Goal: Task Accomplishment & Management: Manage account settings

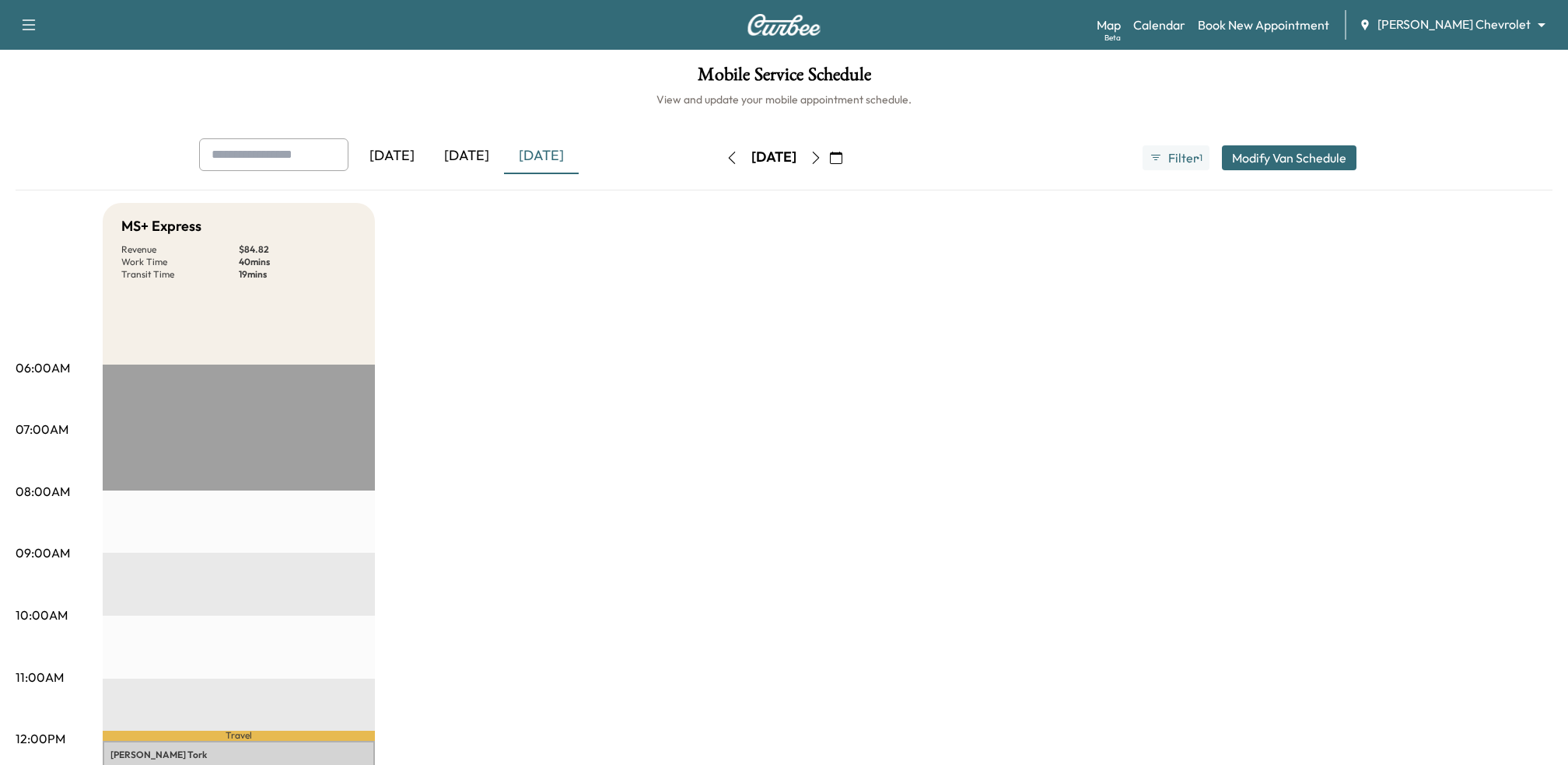
click at [478, 149] on div "[DATE]" at bounding box center [467, 155] width 75 height 36
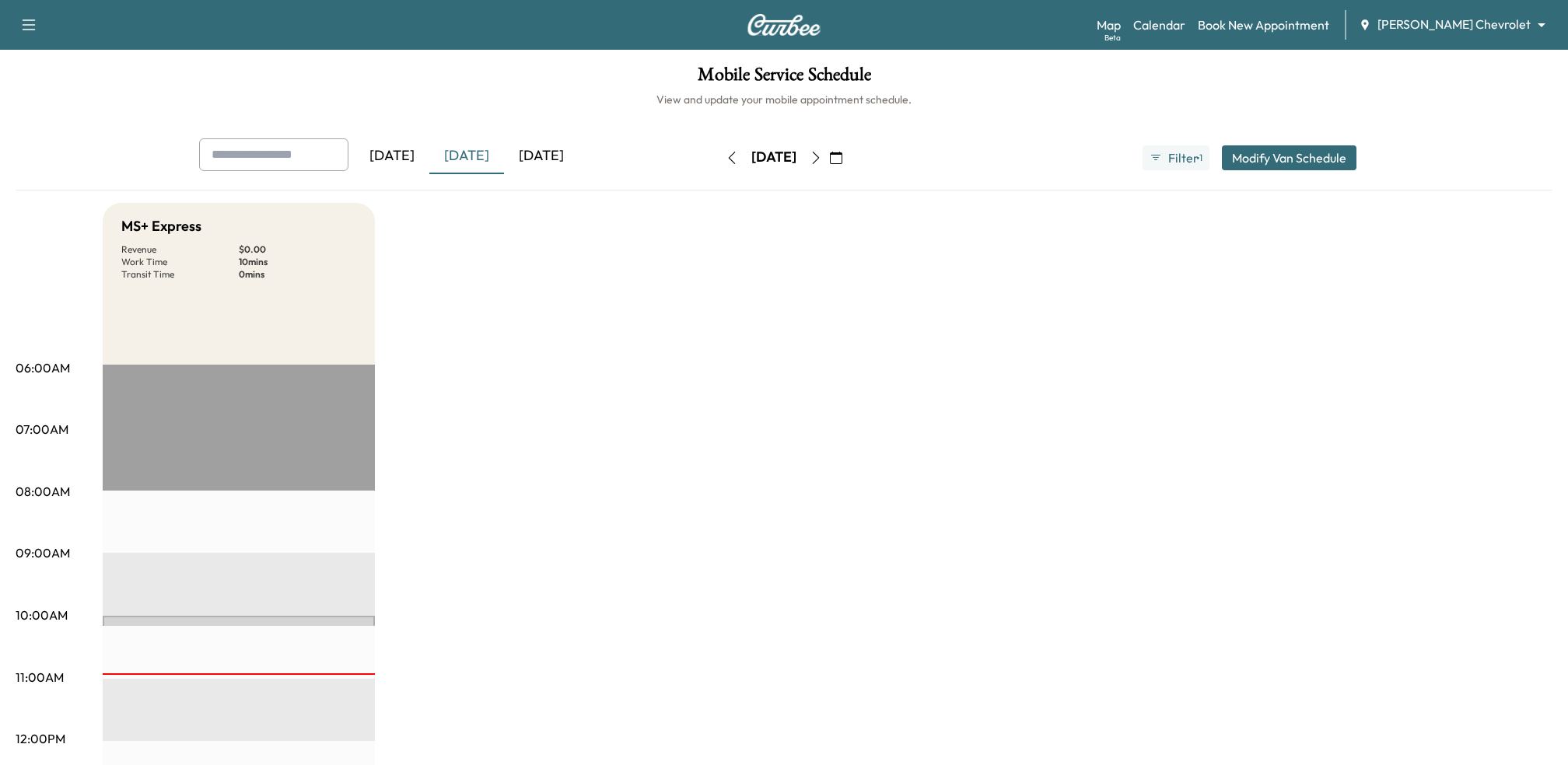
click at [553, 137] on div "Mobile Service Schedule View and update your mobile appointment schedule. [DATE…" at bounding box center [784, 717] width 1568 height 1335
click at [553, 145] on div "[DATE]" at bounding box center [542, 155] width 75 height 36
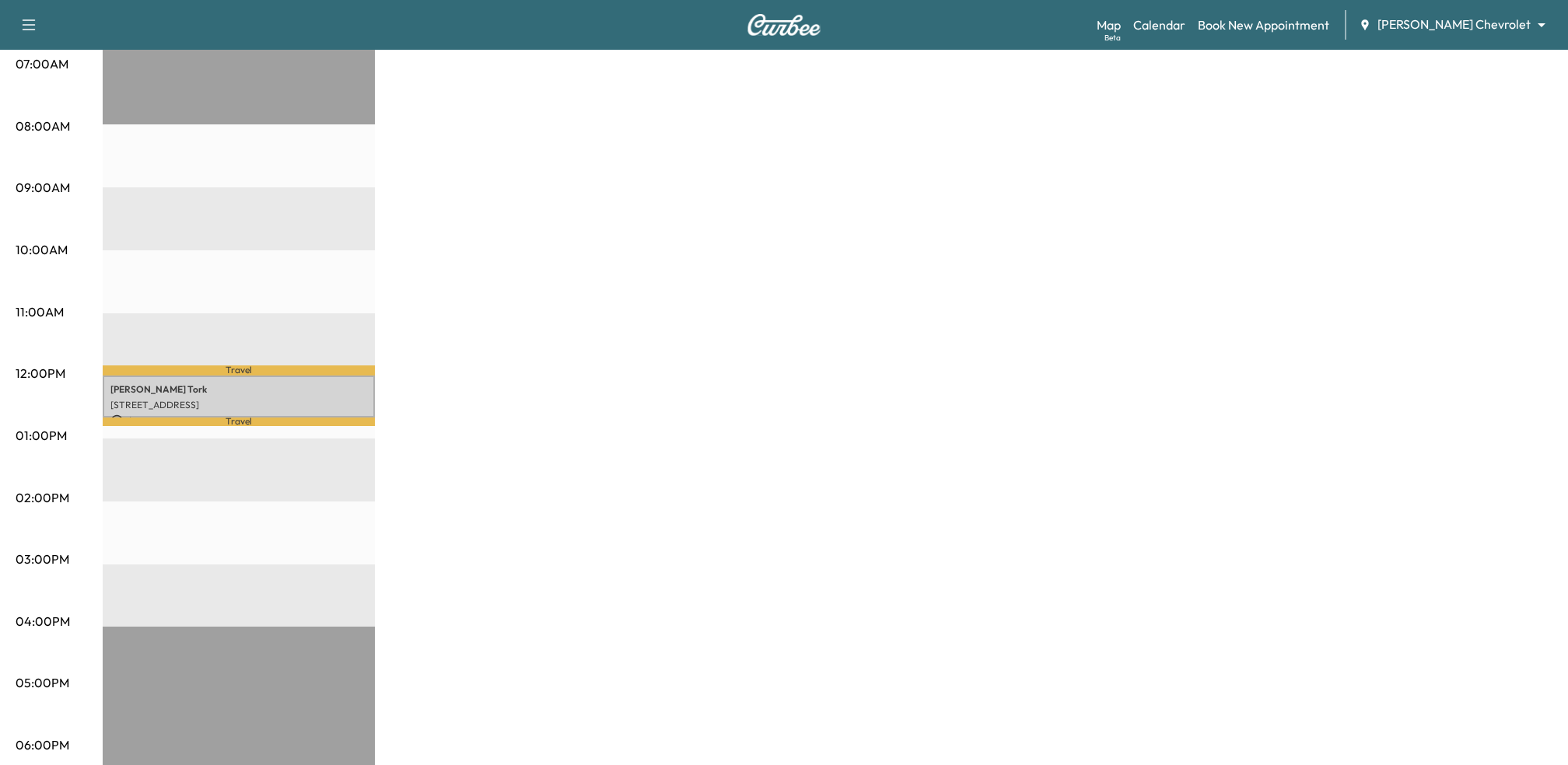
scroll to position [369, 0]
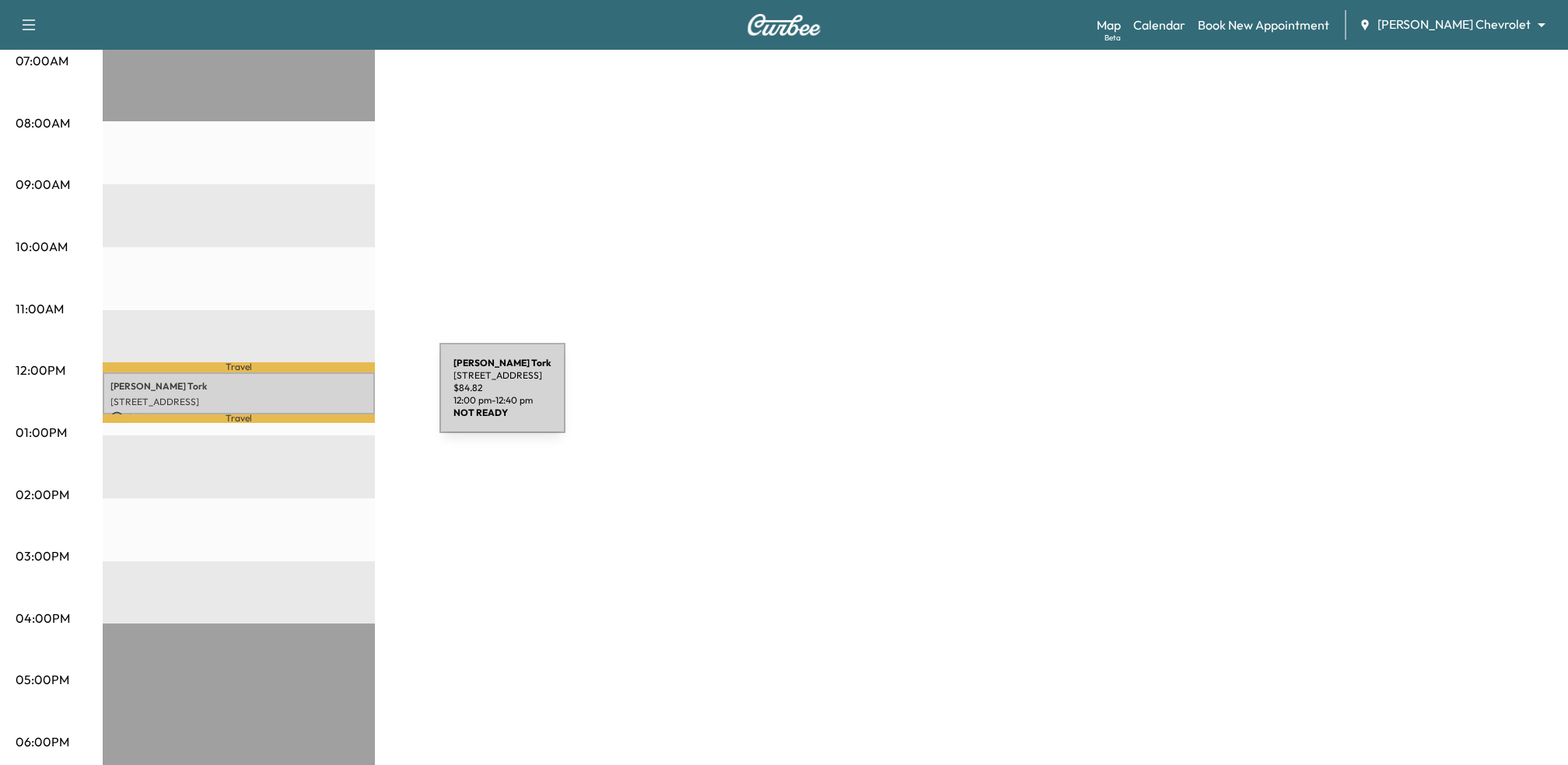
click at [322, 396] on p "[STREET_ADDRESS]" at bounding box center [238, 401] width 256 height 12
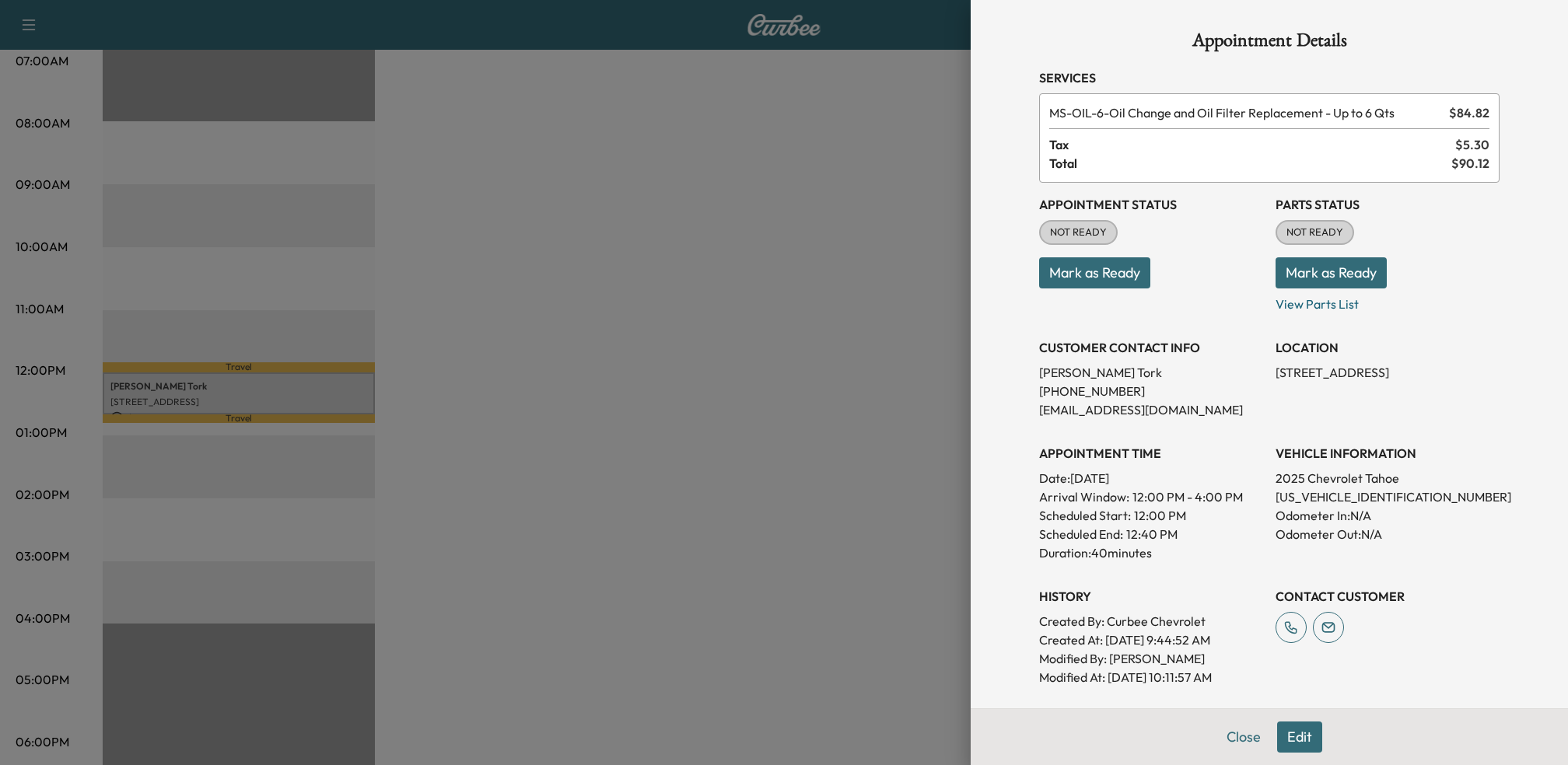
click at [1141, 549] on p "Duration: 40 minutes" at bounding box center [1150, 552] width 224 height 18
click at [1294, 742] on button "Edit" at bounding box center [1299, 737] width 45 height 31
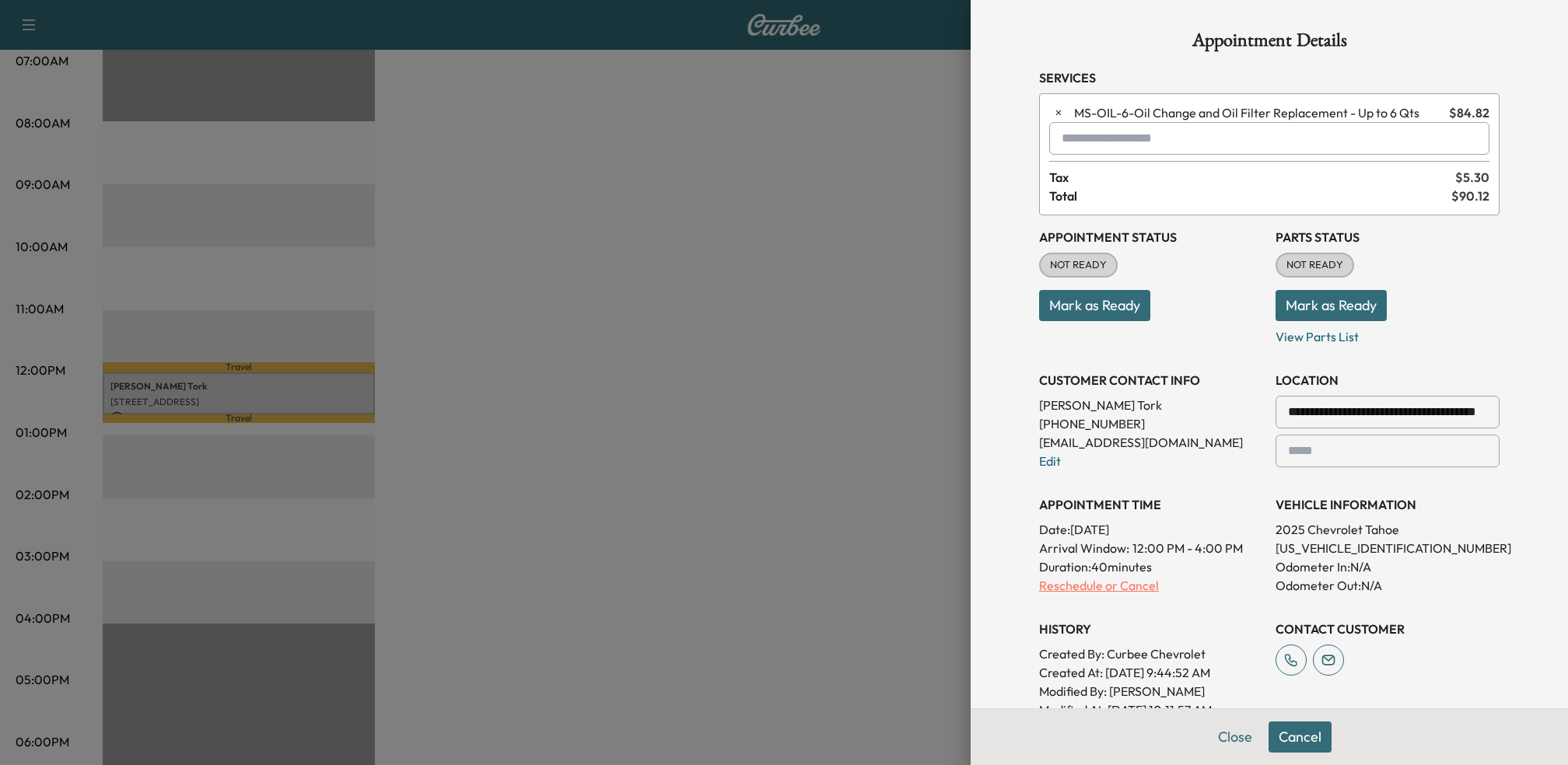
click at [1096, 577] on p "Reschedule or Cancel" at bounding box center [1150, 585] width 224 height 18
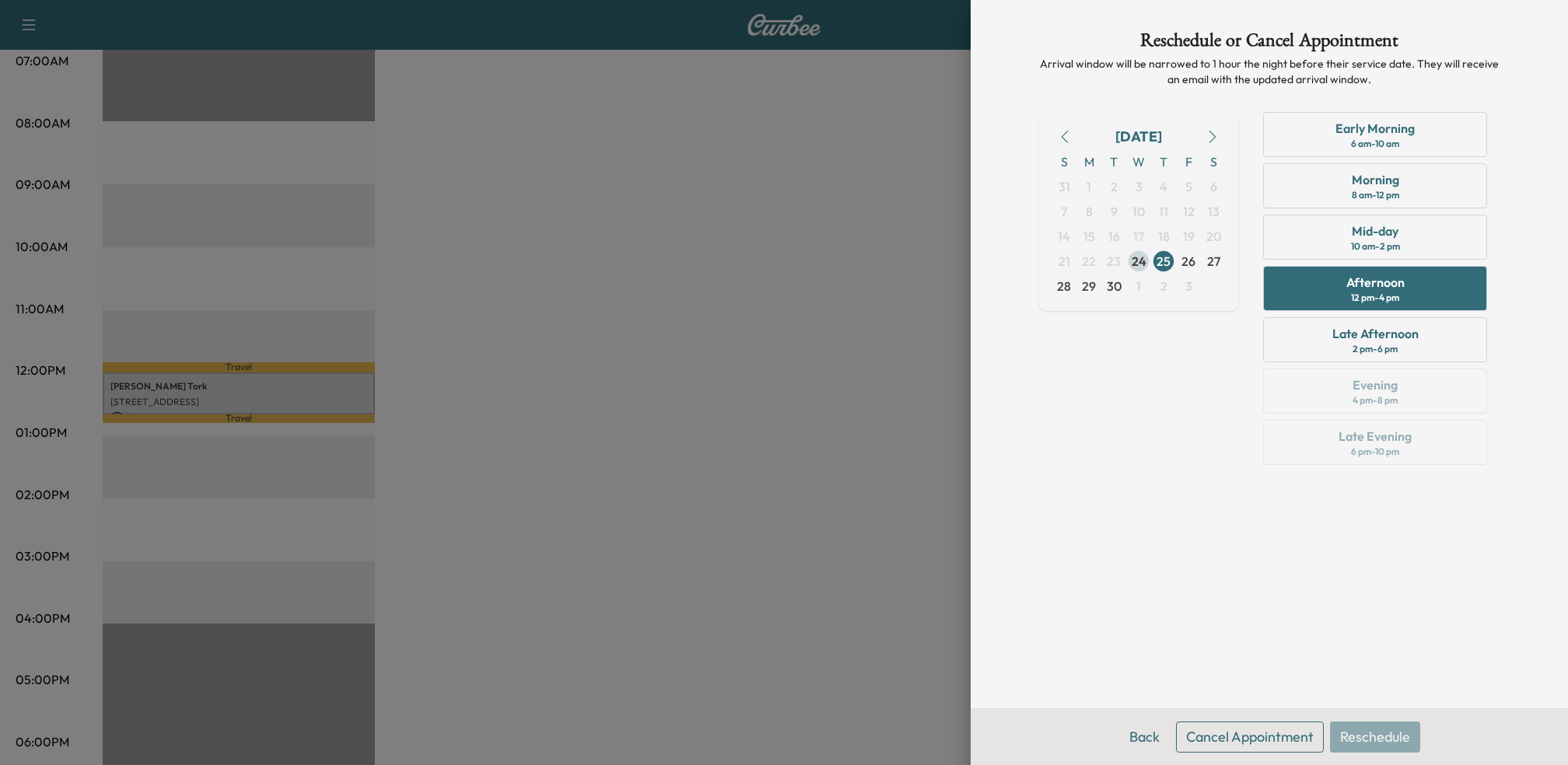
click at [1143, 260] on span "24" at bounding box center [1139, 260] width 14 height 18
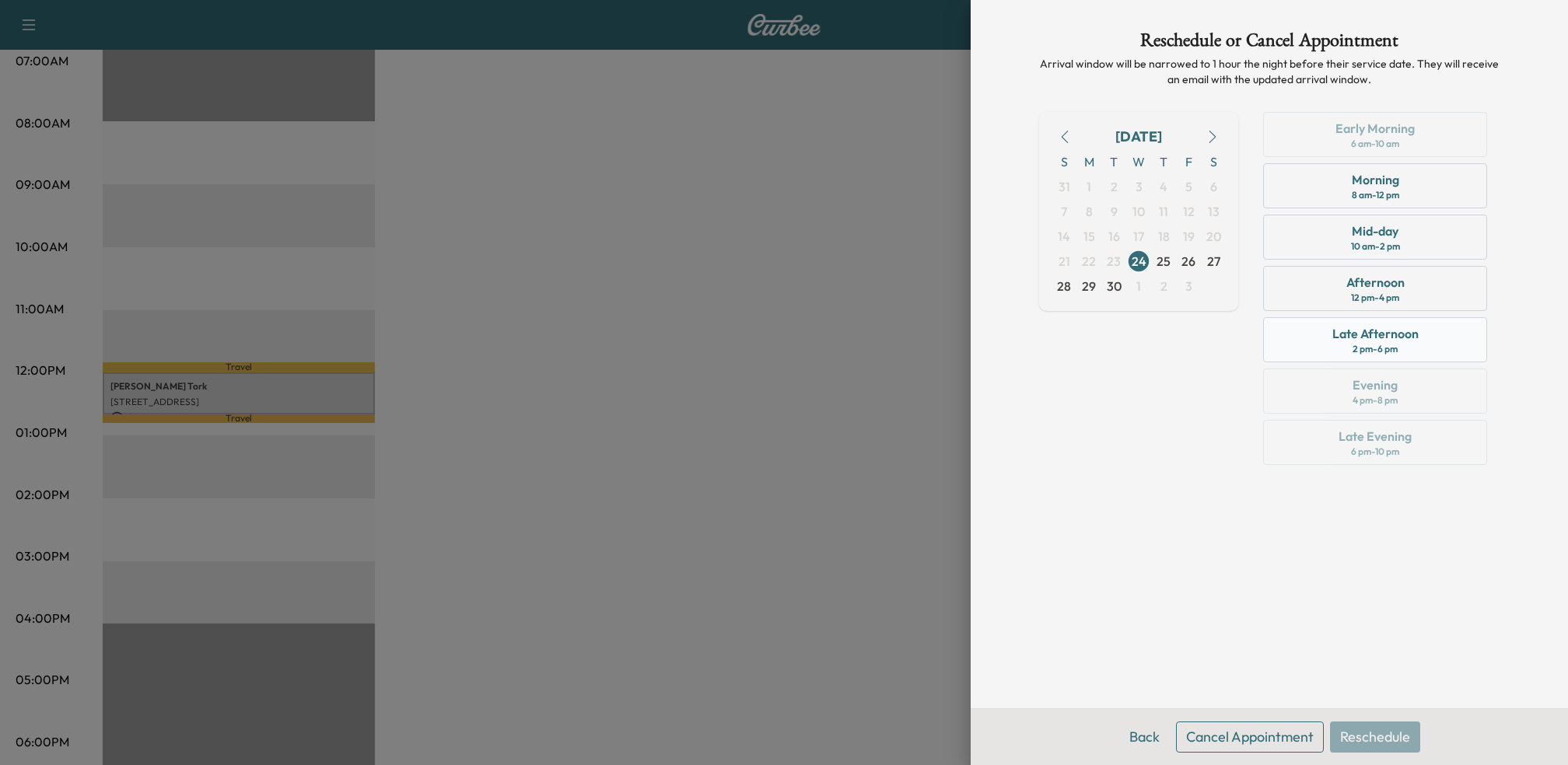
click at [1362, 343] on div "2 pm - 6 pm" at bounding box center [1375, 348] width 45 height 12
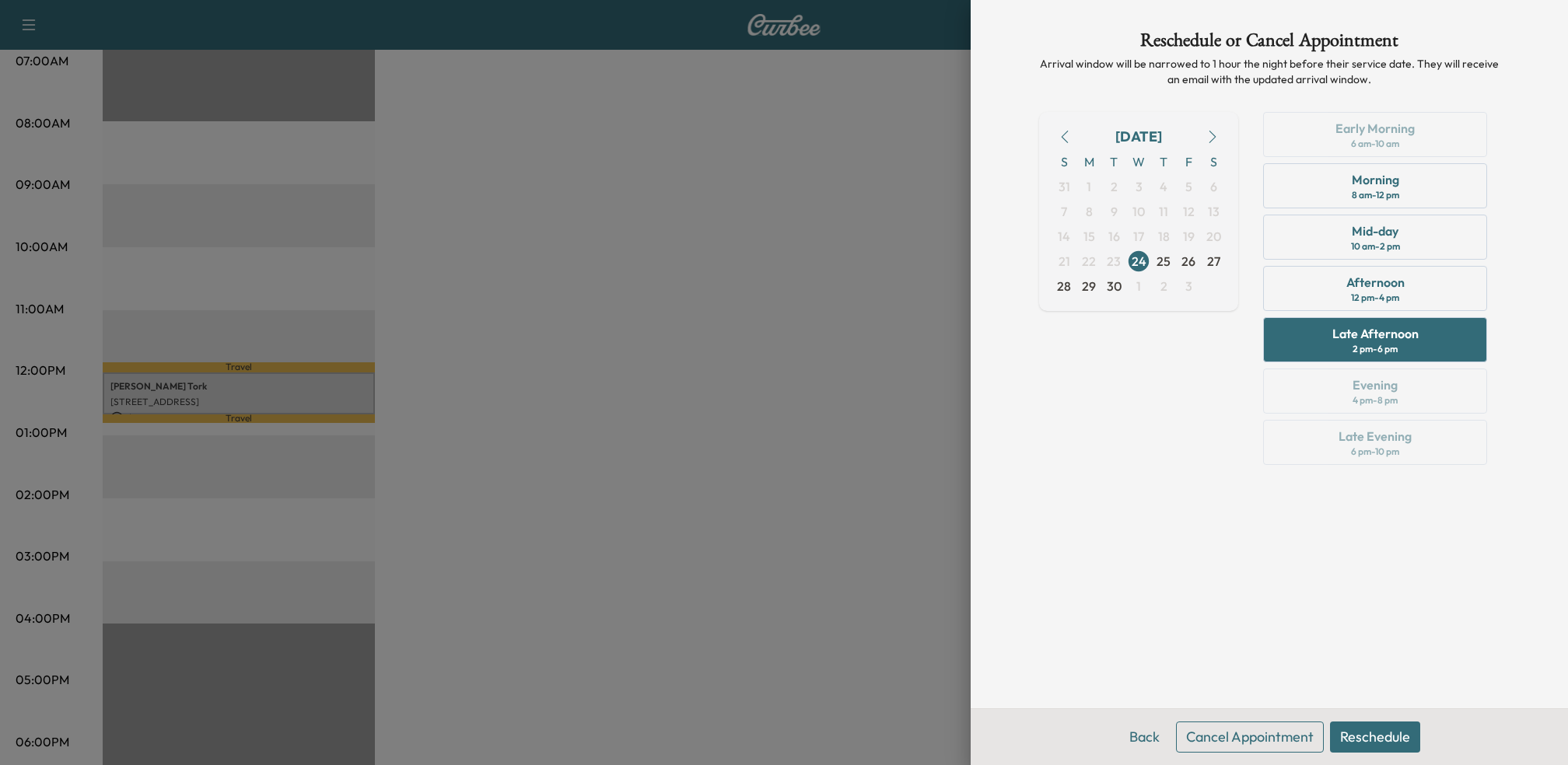
click at [1355, 730] on button "Reschedule" at bounding box center [1375, 737] width 90 height 31
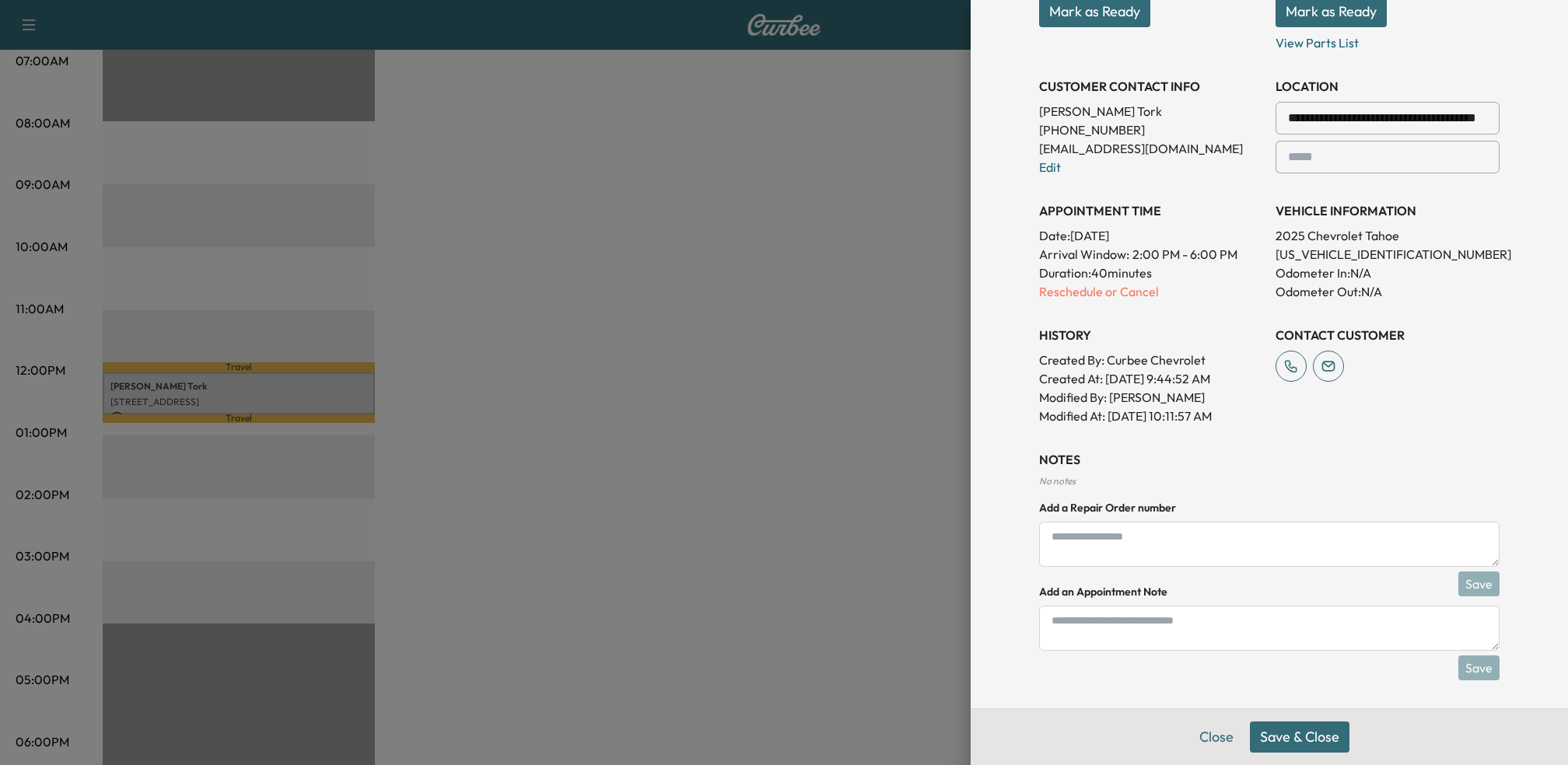
click at [1279, 739] on button "Save & Close" at bounding box center [1300, 737] width 100 height 31
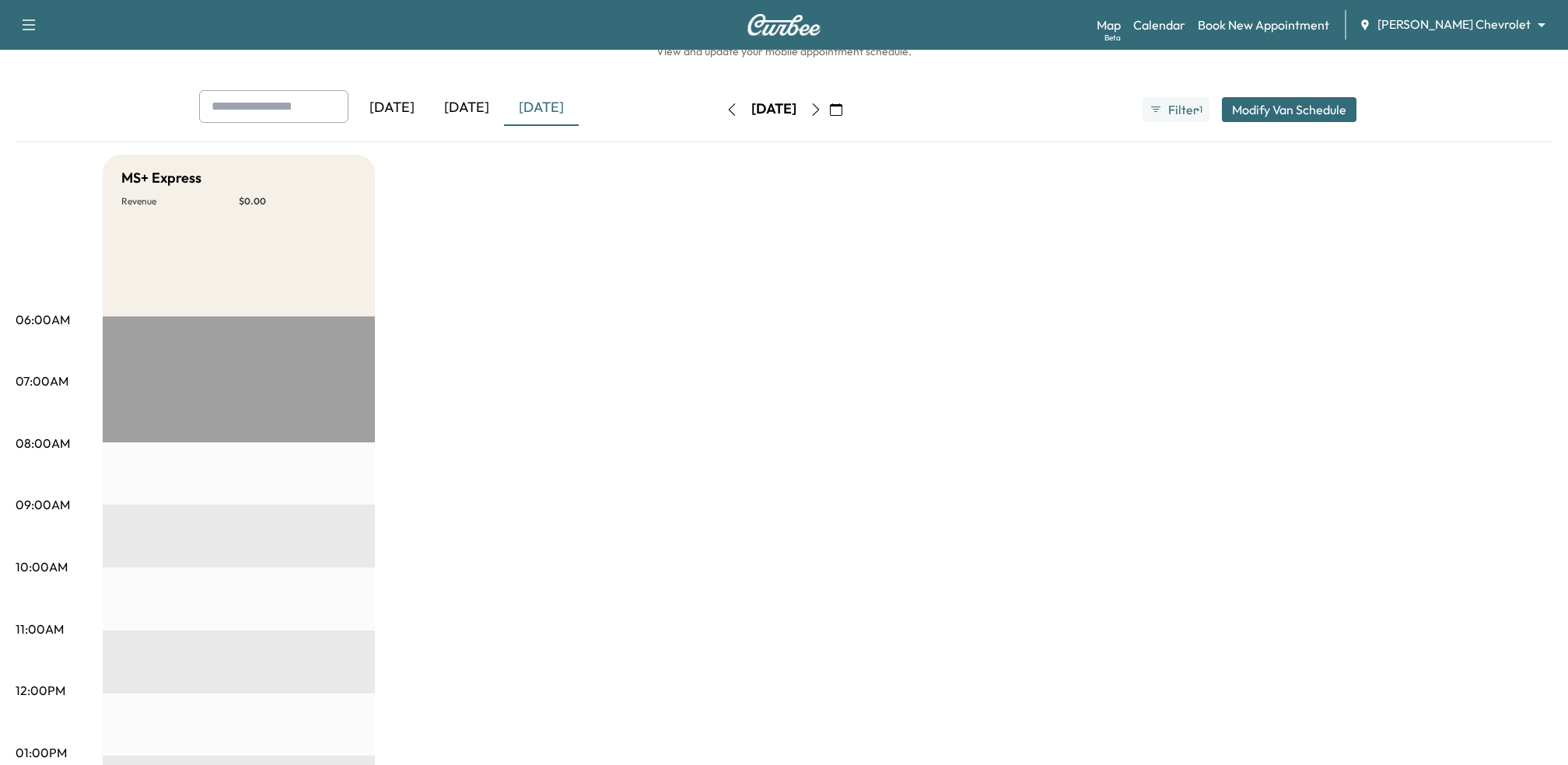
scroll to position [0, 0]
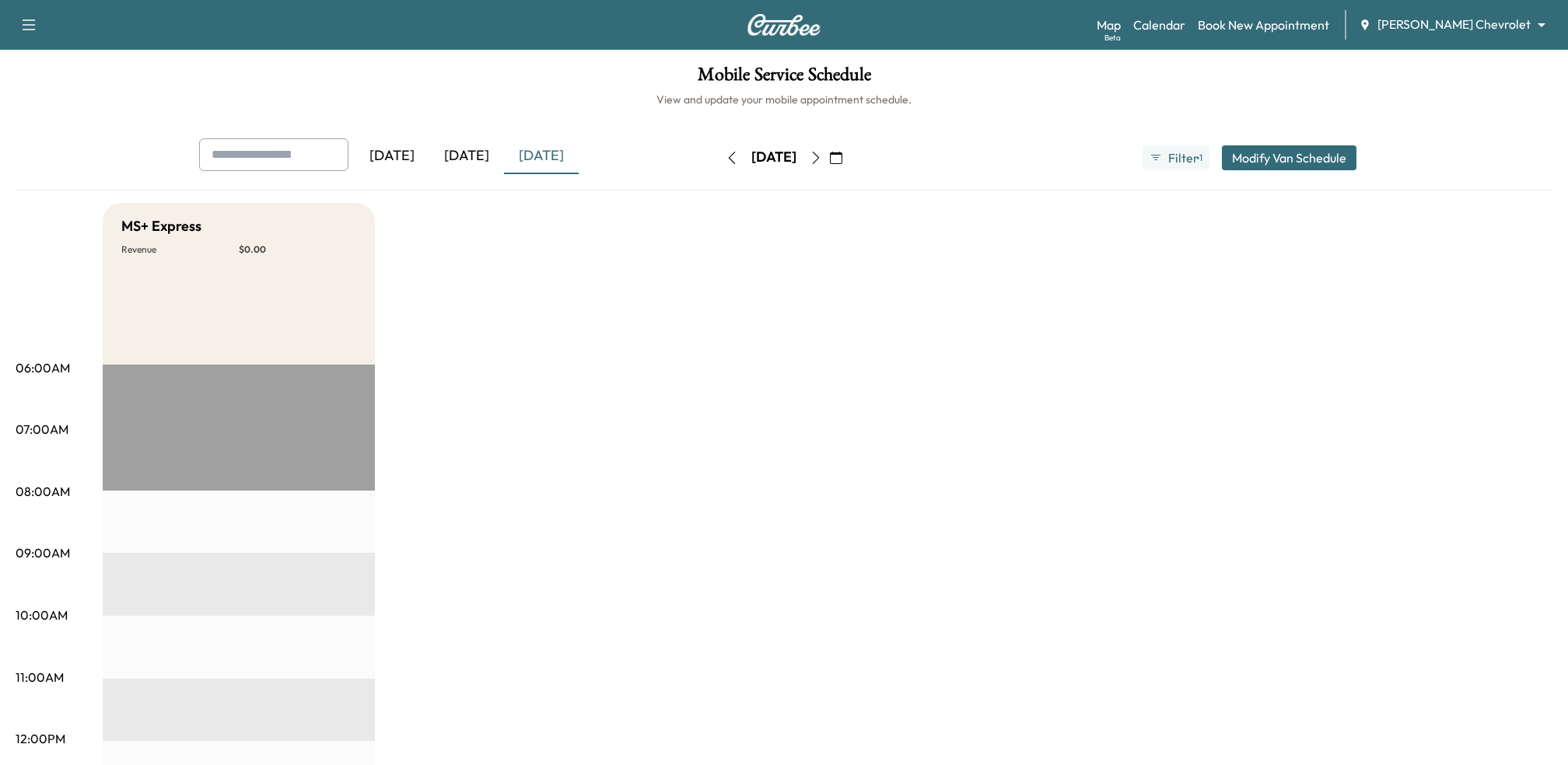
click at [467, 157] on div "[DATE]" at bounding box center [467, 155] width 75 height 36
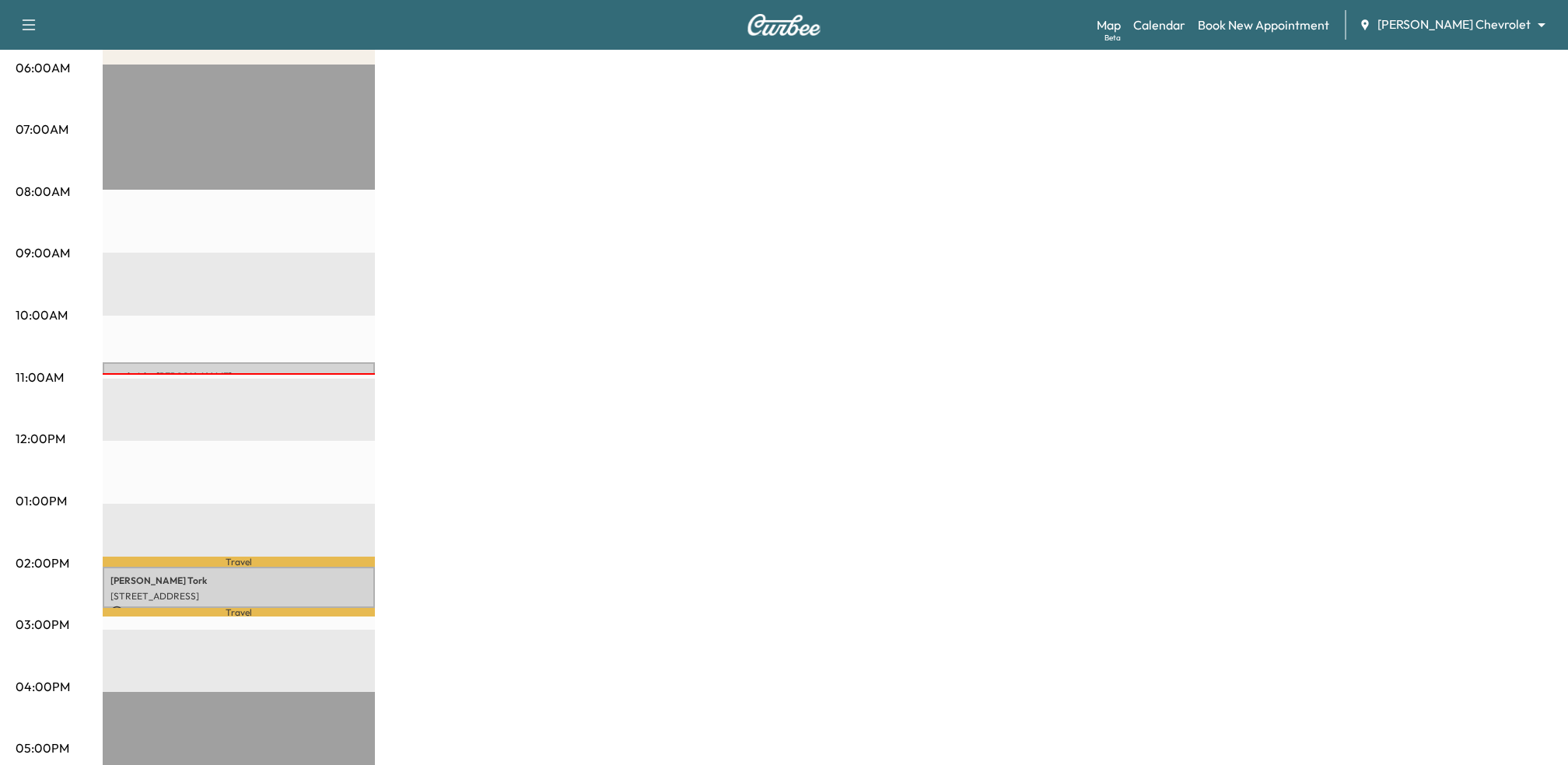
scroll to position [313, 0]
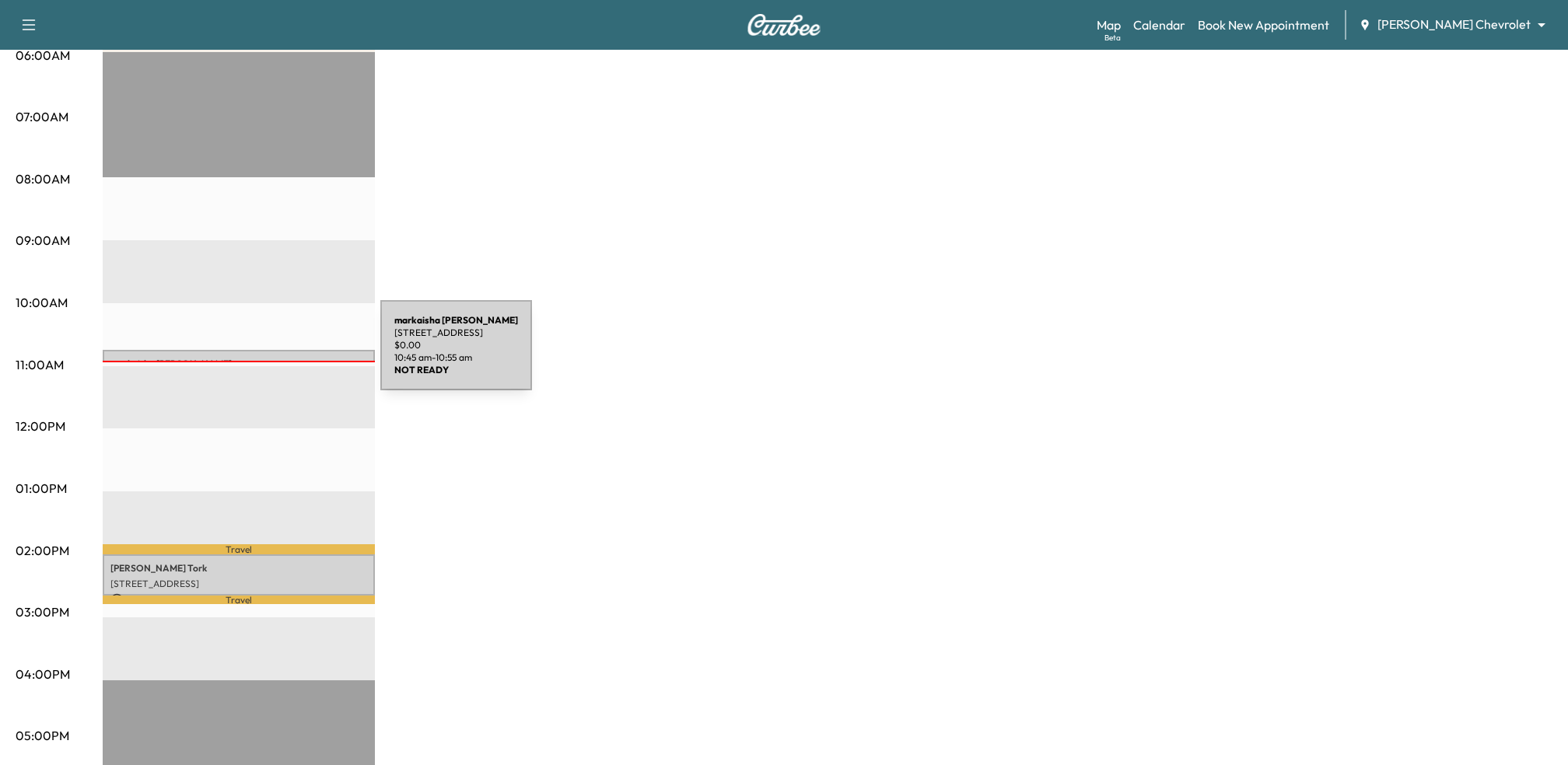
click at [264, 354] on div "[PERSON_NAME] [STREET_ADDRESS] $ 0.00 10:45 am - 10:55 am" at bounding box center [239, 358] width 273 height 15
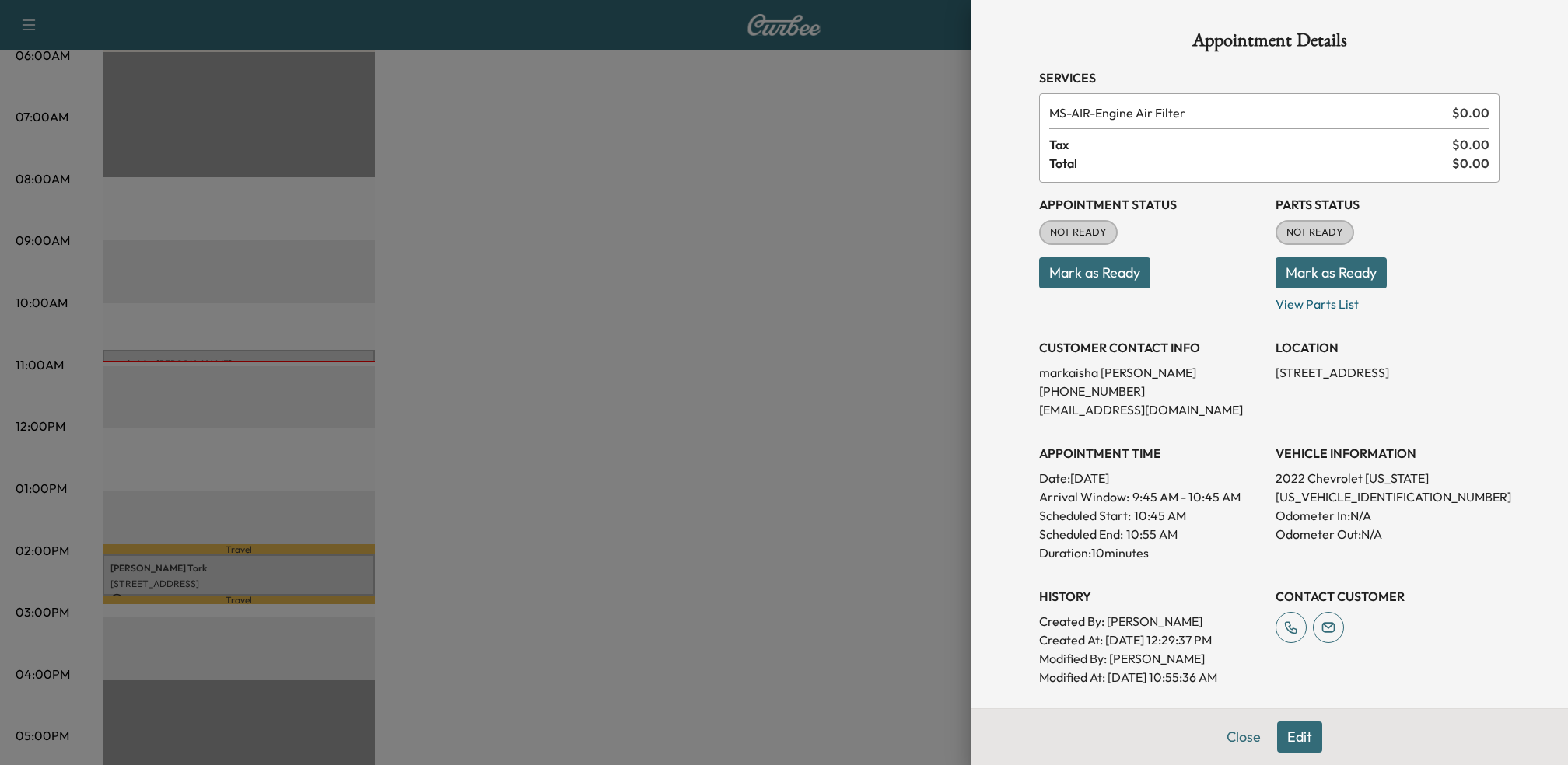
click at [1086, 271] on button "Mark as Ready" at bounding box center [1095, 273] width 111 height 31
click at [283, 571] on div at bounding box center [784, 382] width 1568 height 765
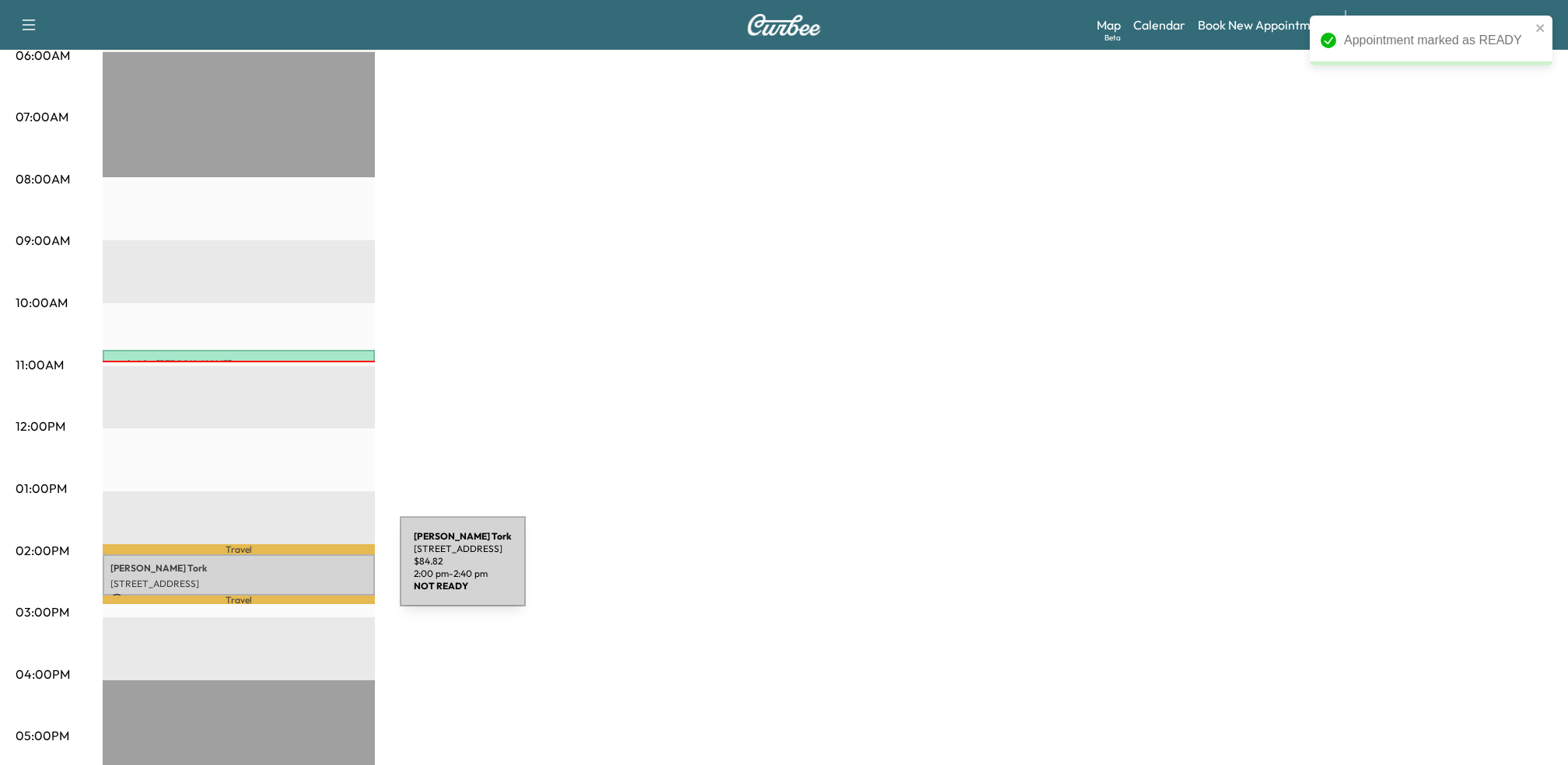
click at [281, 571] on p "[PERSON_NAME]" at bounding box center [238, 568] width 256 height 12
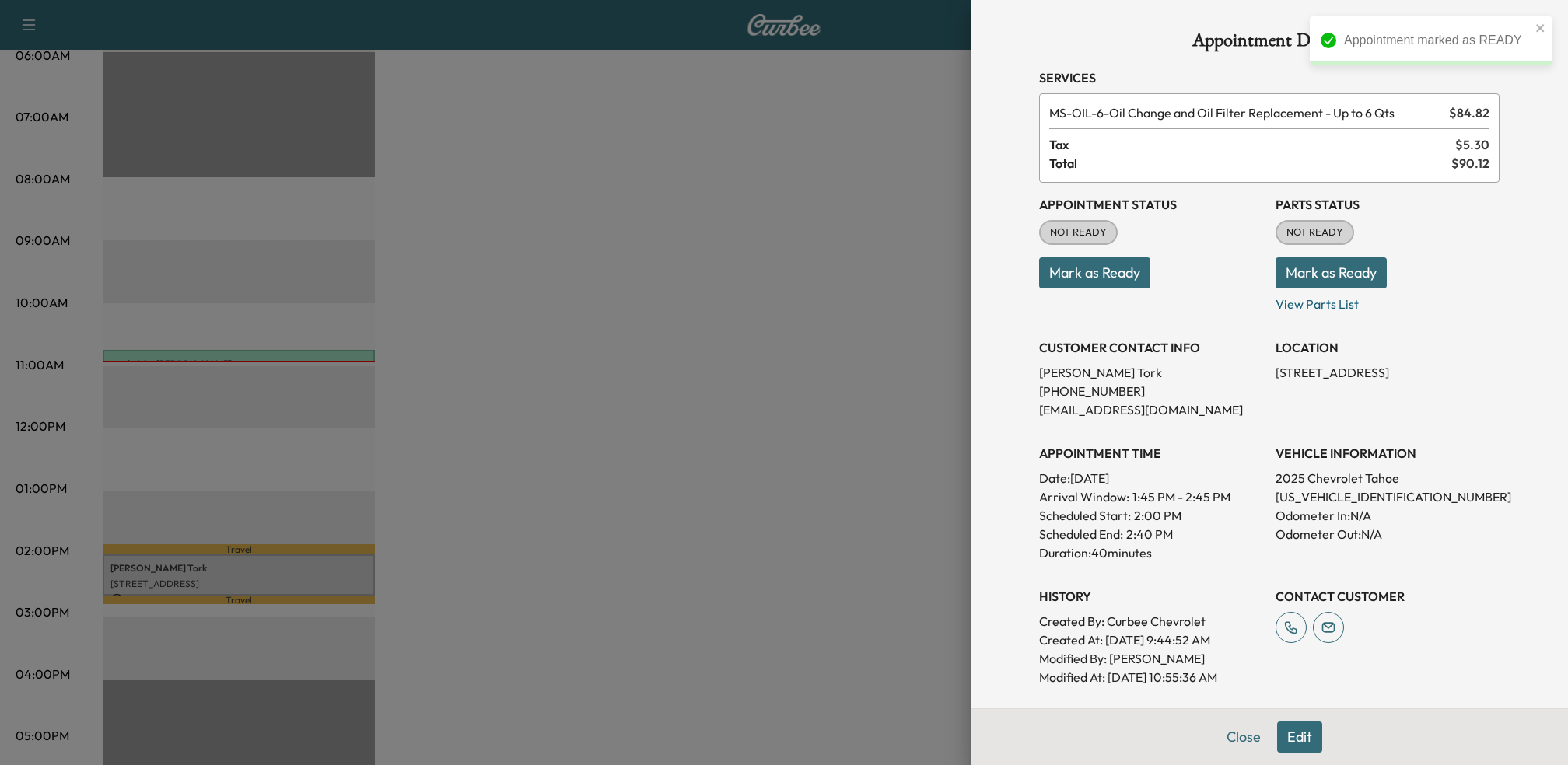
click at [1114, 275] on button "Mark as Ready" at bounding box center [1095, 273] width 111 height 31
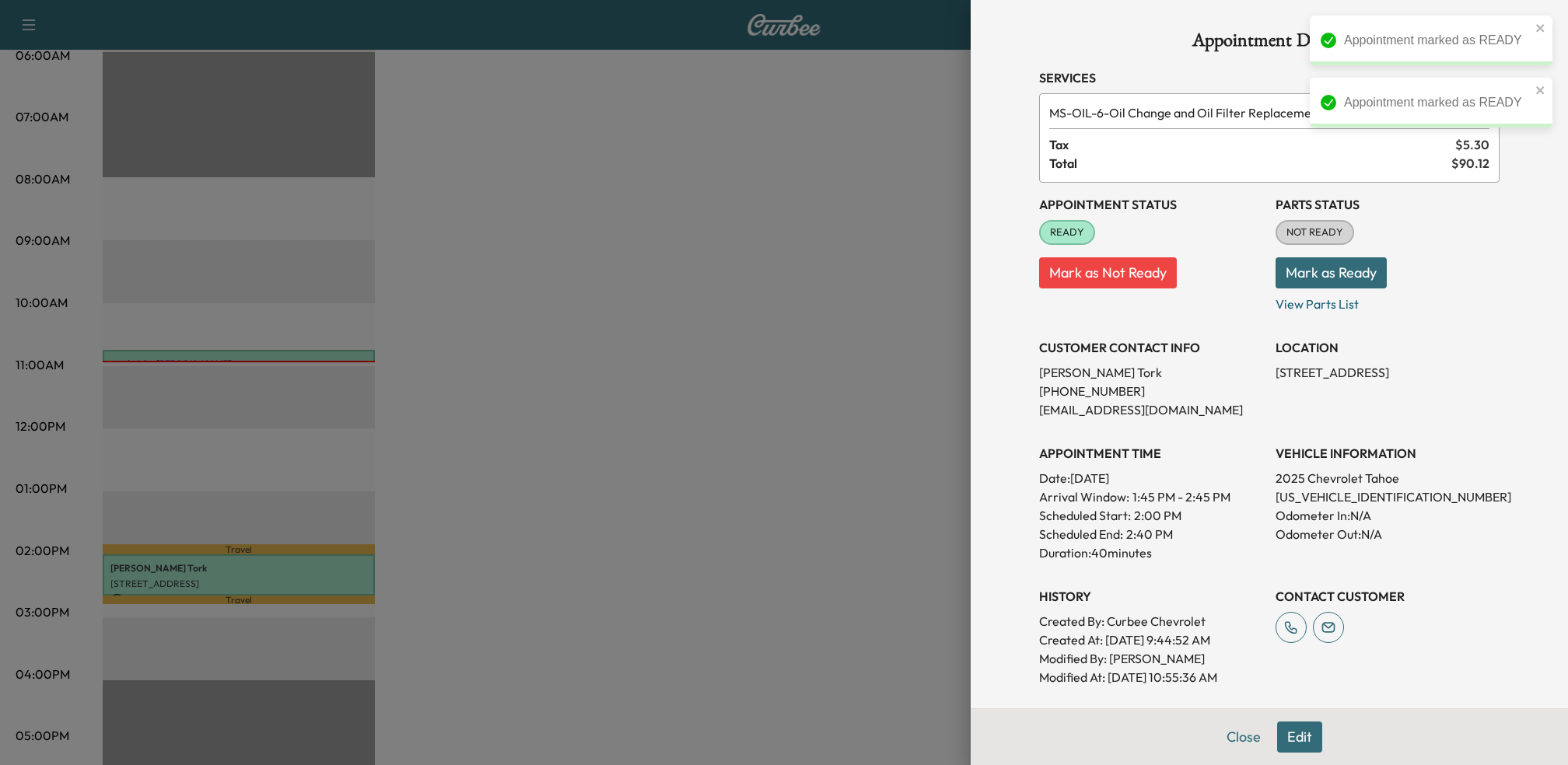
click at [554, 470] on div at bounding box center [784, 382] width 1568 height 765
